Goal: Task Accomplishment & Management: Manage account settings

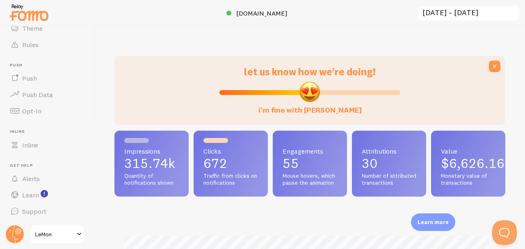
click at [440, 13] on input "[DATE] ~ [DATE]" at bounding box center [468, 13] width 103 height 17
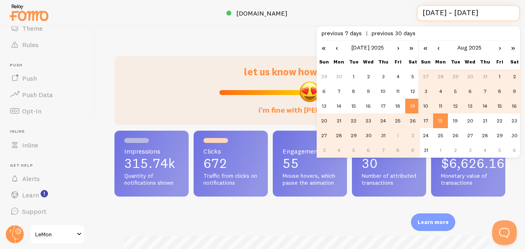
click at [440, 13] on input "[DATE] ~ [DATE]" at bounding box center [468, 13] width 103 height 17
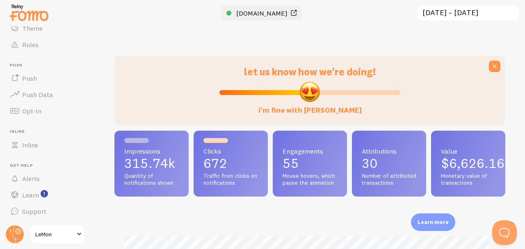
click at [263, 14] on span "[DOMAIN_NAME]" at bounding box center [261, 13] width 51 height 8
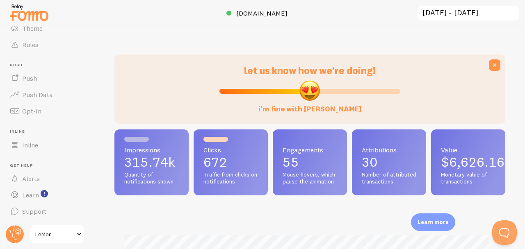
scroll to position [2, 0]
click at [61, 234] on span "LeMon" at bounding box center [54, 235] width 39 height 10
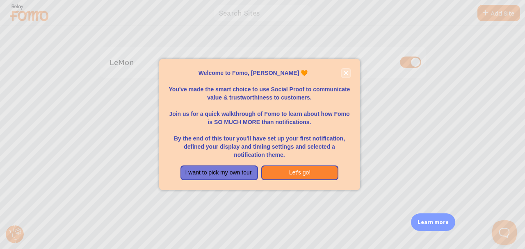
click at [346, 70] on button "close," at bounding box center [346, 73] width 9 height 9
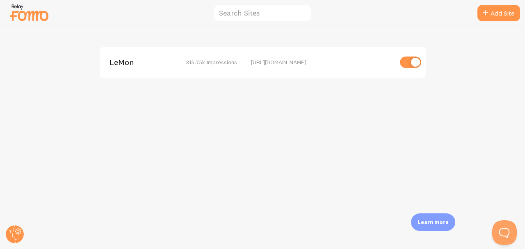
click at [414, 62] on input "checkbox" at bounding box center [410, 62] width 21 height 11
checkbox input "false"
